Goal: Task Accomplishment & Management: Use online tool/utility

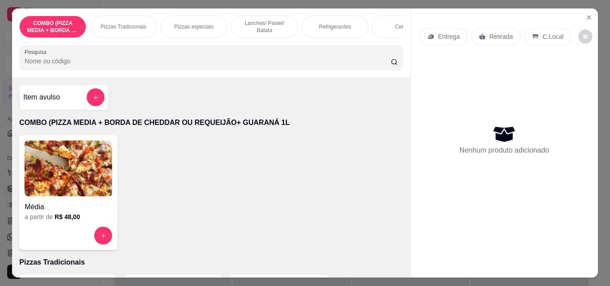
click at [120, 29] on div "Pizzas Tradicionais" at bounding box center [123, 27] width 67 height 22
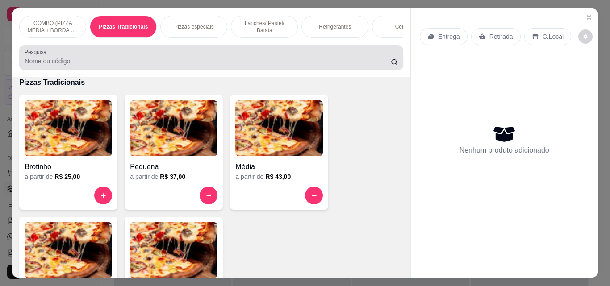
scroll to position [23, 0]
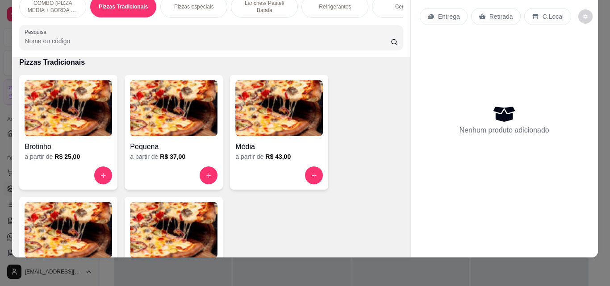
click at [89, 226] on img at bounding box center [69, 230] width 88 height 56
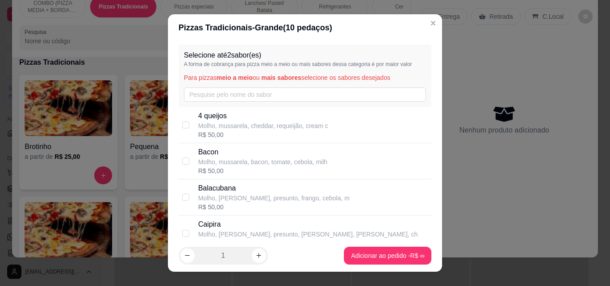
click at [241, 128] on p "Molho, mussarela, cheddar, requeijão, cream c" at bounding box center [263, 126] width 130 height 9
checkbox input "true"
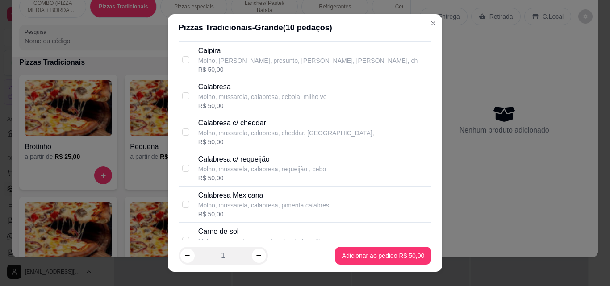
scroll to position [348, 0]
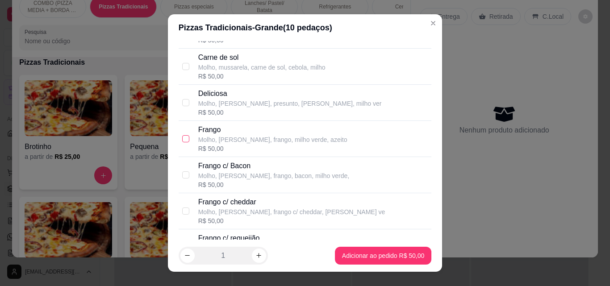
click at [182, 139] on input "checkbox" at bounding box center [185, 138] width 7 height 7
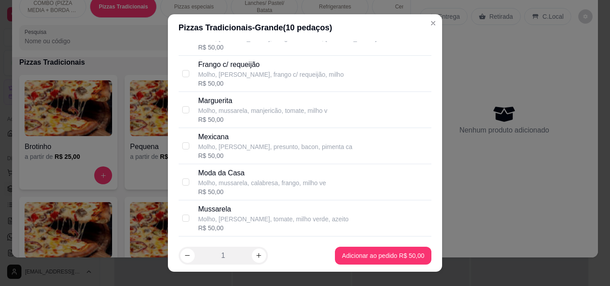
click at [230, 192] on div "R$ 50,00" at bounding box center [262, 192] width 128 height 9
checkbox input "false"
click at [252, 224] on p "Molho, [PERSON_NAME], tomate, milho verde, azeito" at bounding box center [273, 219] width 151 height 9
checkbox input "false"
checkbox input "true"
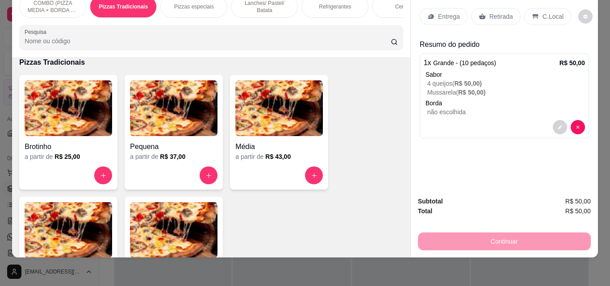
click at [441, 15] on div "Entrega" at bounding box center [444, 16] width 48 height 17
click at [70, 227] on img at bounding box center [69, 230] width 88 height 56
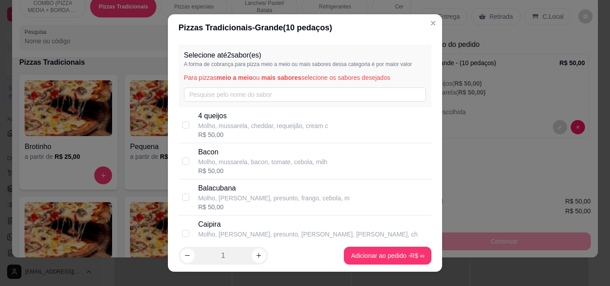
click at [218, 149] on p "Bacon" at bounding box center [262, 152] width 129 height 11
checkbox input "true"
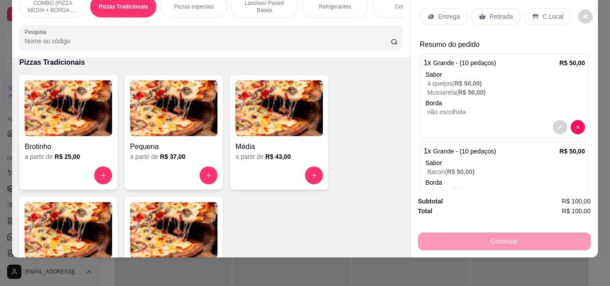
click at [51, 230] on img at bounding box center [69, 230] width 88 height 56
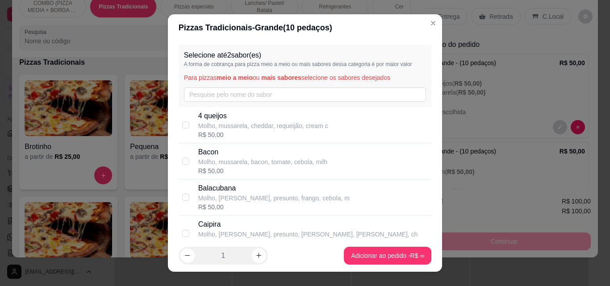
click at [224, 123] on p "Molho, mussarela, cheddar, requeijão, cream c" at bounding box center [263, 126] width 130 height 9
checkbox input "true"
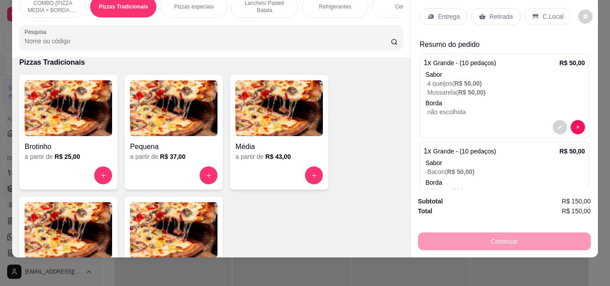
click at [60, 219] on img at bounding box center [69, 230] width 88 height 56
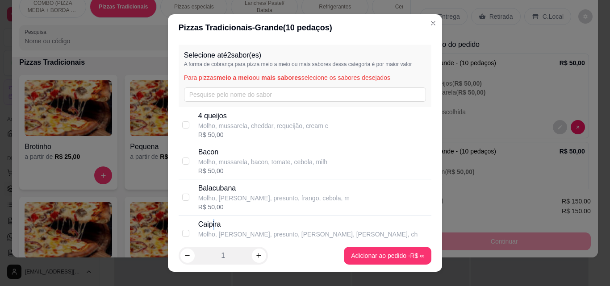
click at [211, 222] on p "Caipira" at bounding box center [308, 224] width 220 height 11
checkbox input "true"
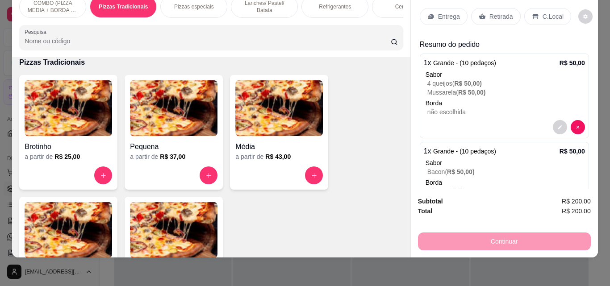
click at [445, 16] on div "Entrega" at bounding box center [444, 16] width 48 height 17
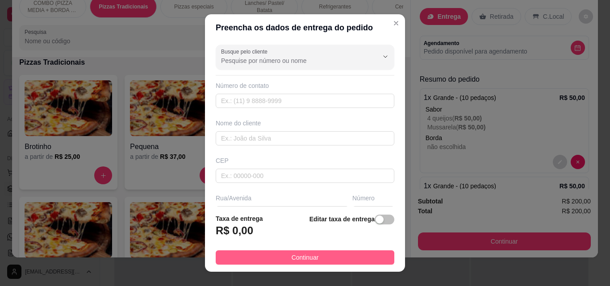
click at [361, 264] on button "Continuar" at bounding box center [305, 258] width 179 height 14
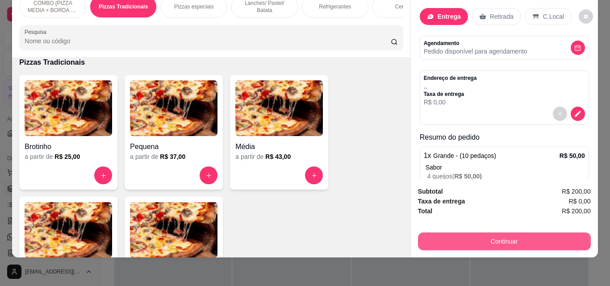
click at [456, 236] on button "Continuar" at bounding box center [504, 242] width 173 height 18
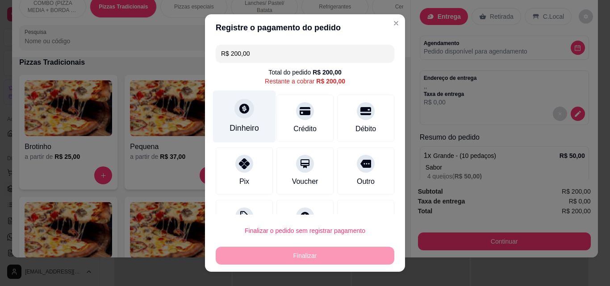
click at [231, 123] on div "Dinheiro" at bounding box center [244, 128] width 29 height 12
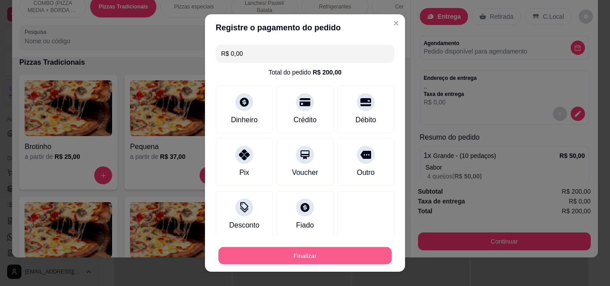
click at [361, 264] on button "Finalizar" at bounding box center [304, 256] width 173 height 17
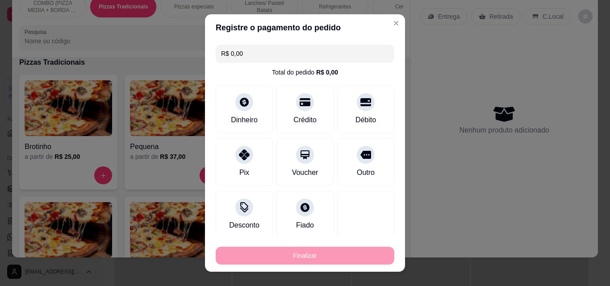
type input "-R$ 200,00"
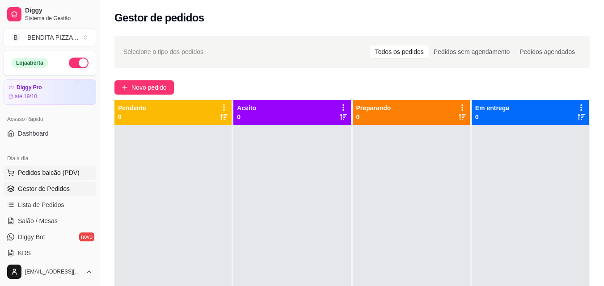
click at [68, 178] on button "Pedidos balcão (PDV)" at bounding box center [50, 173] width 92 height 14
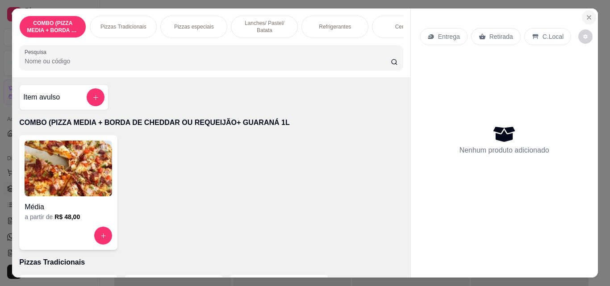
click at [588, 14] on icon "Close" at bounding box center [589, 17] width 7 height 7
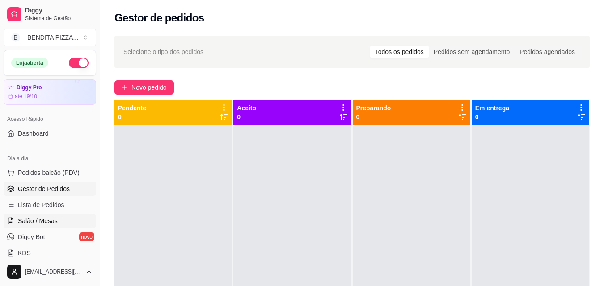
click at [40, 219] on span "Salão / Mesas" at bounding box center [38, 221] width 40 height 9
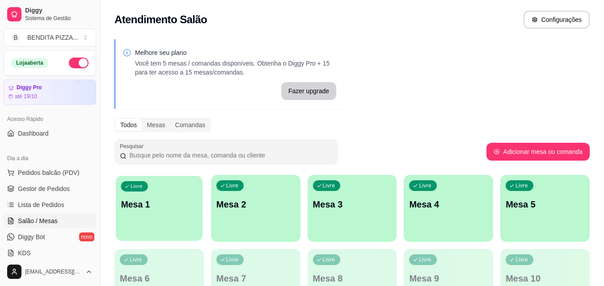
click at [195, 203] on p "Mesa 1" at bounding box center [159, 205] width 76 height 12
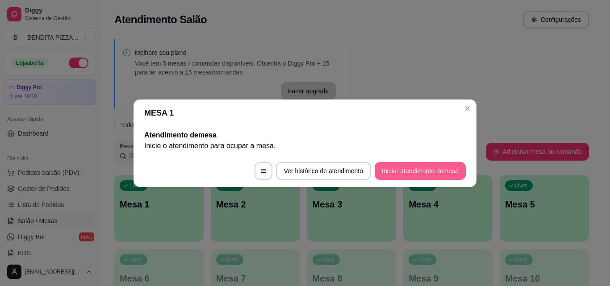
click at [409, 172] on button "Iniciar atendimento de mesa" at bounding box center [420, 171] width 91 height 18
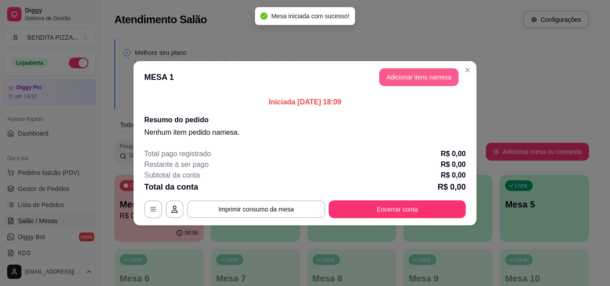
click at [396, 76] on button "Adicionar itens na mesa" at bounding box center [419, 77] width 80 height 18
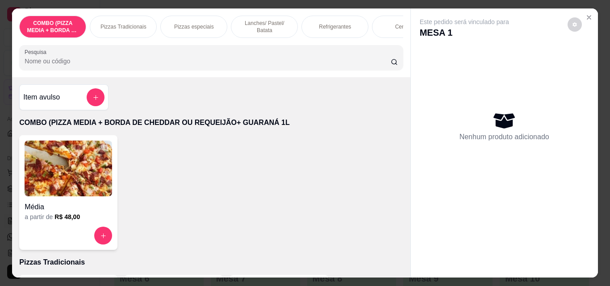
click at [122, 24] on p "Pizzas Tradicionais" at bounding box center [124, 26] width 46 height 7
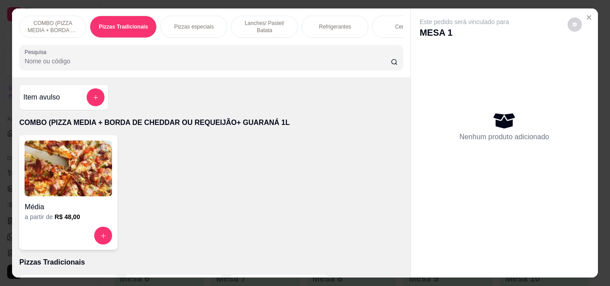
scroll to position [23, 0]
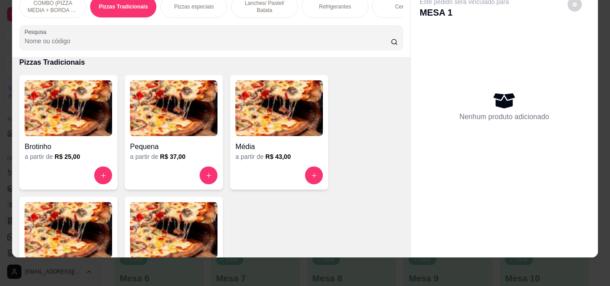
click at [89, 221] on img at bounding box center [69, 230] width 88 height 56
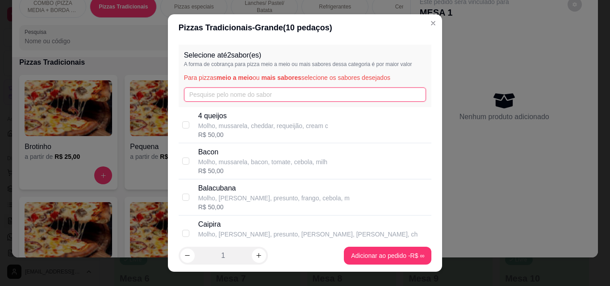
click at [241, 101] on input "text" at bounding box center [305, 95] width 243 height 14
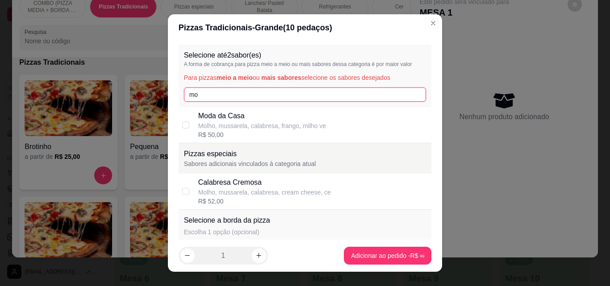
type input "mo"
click at [238, 128] on p "Molho, mussarela, calabresa, frango, milho ve" at bounding box center [262, 126] width 128 height 9
checkbox input "true"
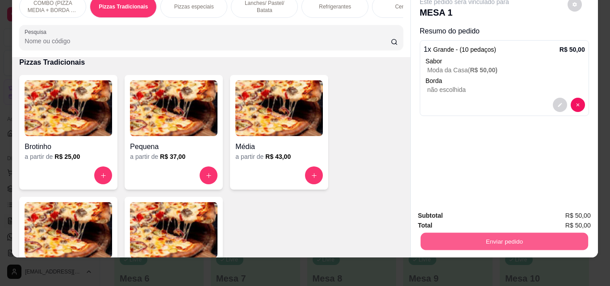
click at [528, 240] on button "Enviar pedido" at bounding box center [504, 241] width 168 height 17
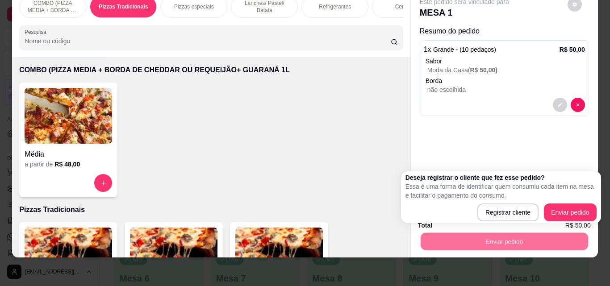
scroll to position [11, 0]
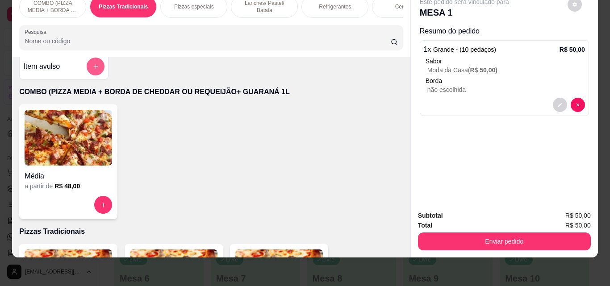
click at [92, 71] on button "add-separate-item" at bounding box center [96, 67] width 18 height 18
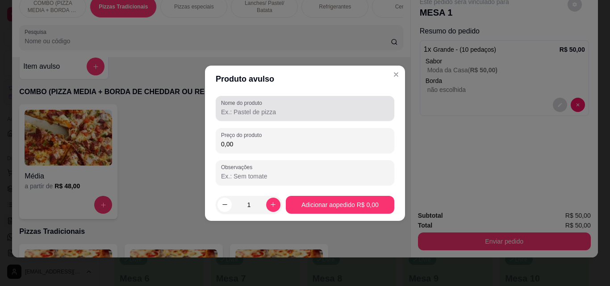
click at [267, 119] on div "Nome do produto" at bounding box center [305, 108] width 179 height 25
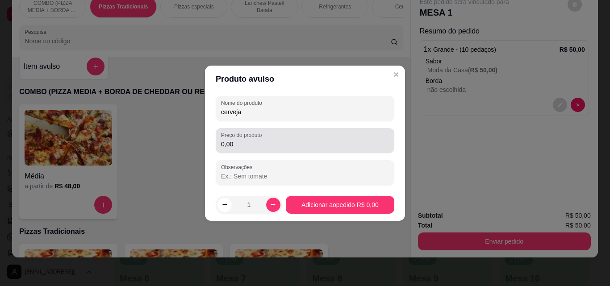
type input "cerveja"
click at [264, 144] on input "0,00" at bounding box center [305, 144] width 168 height 9
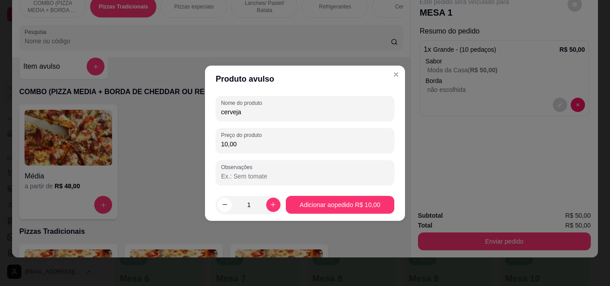
type input "10,00"
click at [333, 193] on footer "1 Adicionar ao pedido R$ 10,00" at bounding box center [305, 205] width 200 height 32
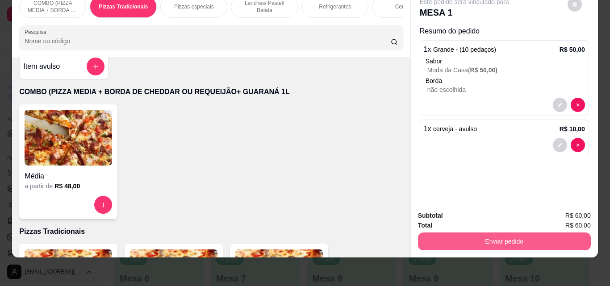
click at [553, 239] on button "Enviar pedido" at bounding box center [504, 242] width 173 height 18
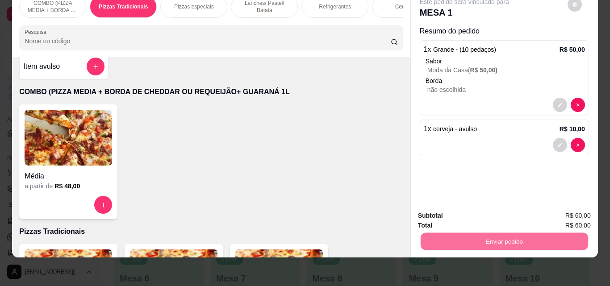
click at [556, 212] on button "Enviar pedido" at bounding box center [567, 213] width 50 height 17
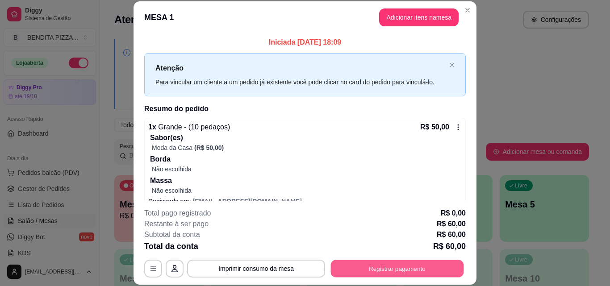
click at [447, 273] on button "Registrar pagamento" at bounding box center [397, 268] width 133 height 17
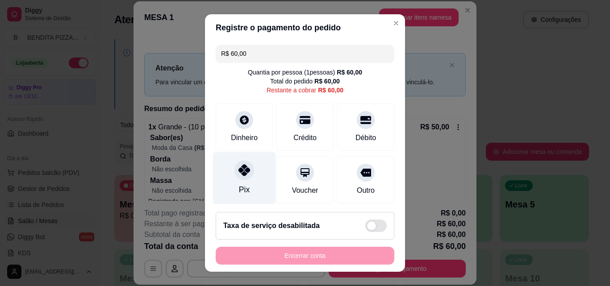
click at [228, 169] on div "Pix" at bounding box center [244, 178] width 63 height 52
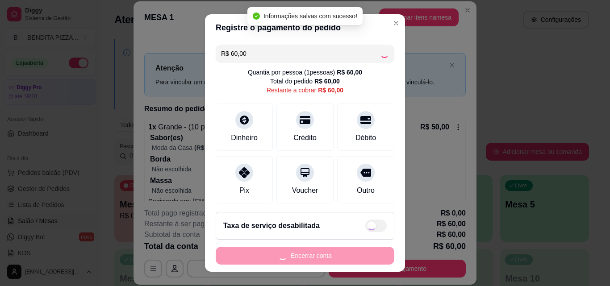
type input "R$ 0,00"
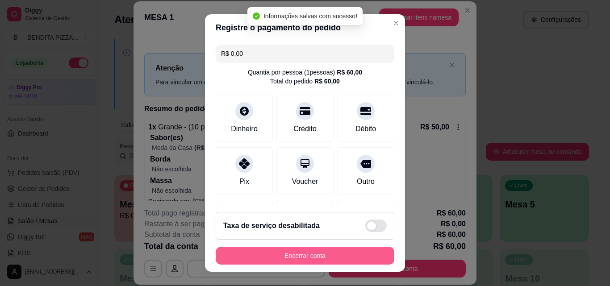
click at [368, 257] on button "Encerrar conta" at bounding box center [305, 256] width 179 height 18
